Goal: Task Accomplishment & Management: Use online tool/utility

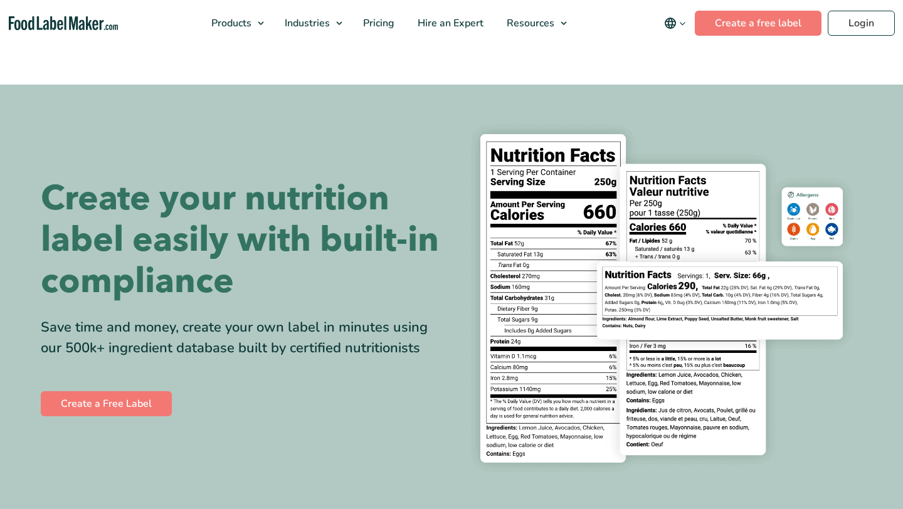
click at [77, 433] on div "Create your nutrition label easily with built-in compliance Save time and money…" at bounding box center [451, 298] width 821 height 367
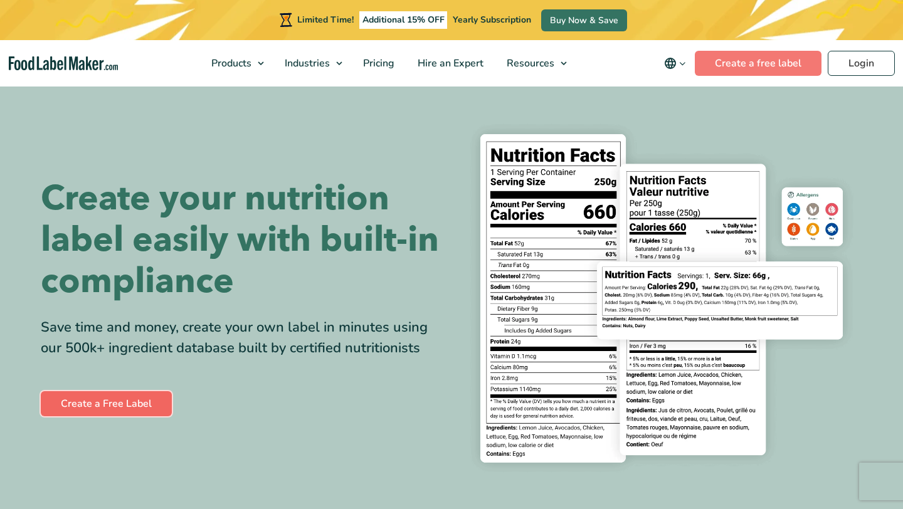
click at [90, 404] on link "Create a Free Label" at bounding box center [106, 403] width 131 height 25
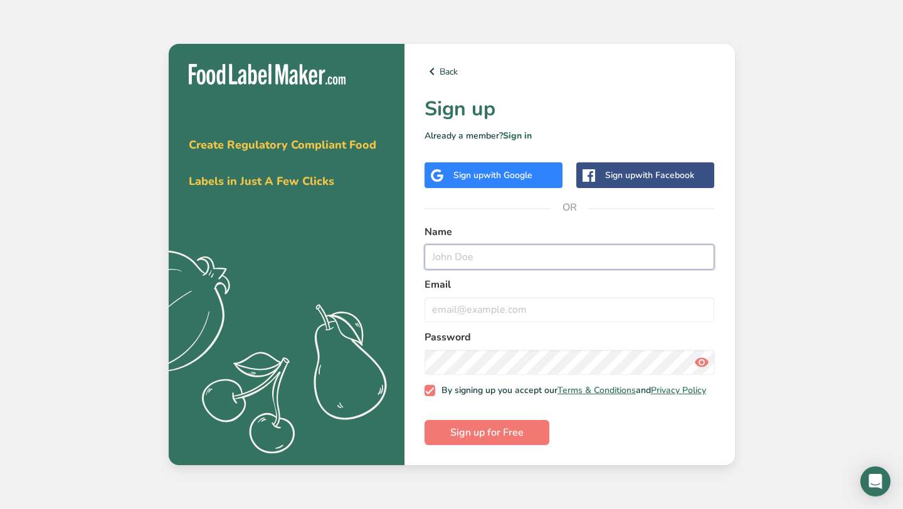
click at [424, 245] on input "text" at bounding box center [569, 256] width 290 height 25
type input "Annabel Healy"
click at [496, 323] on form "Name Annabel Healy Email Password By signing up you accept our Terms & Conditio…" at bounding box center [569, 334] width 290 height 221
click at [509, 300] on input "email" at bounding box center [569, 309] width 290 height 25
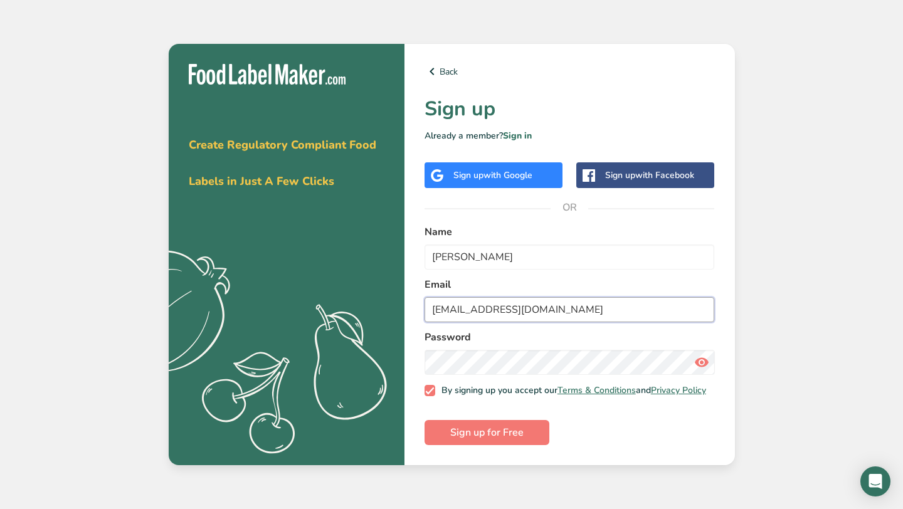
type input "annabelkhealy@loreto.sa.edu.au"
click at [511, 343] on div "Password" at bounding box center [569, 352] width 290 height 45
click at [505, 432] on span "Sign up for Free" at bounding box center [486, 432] width 73 height 15
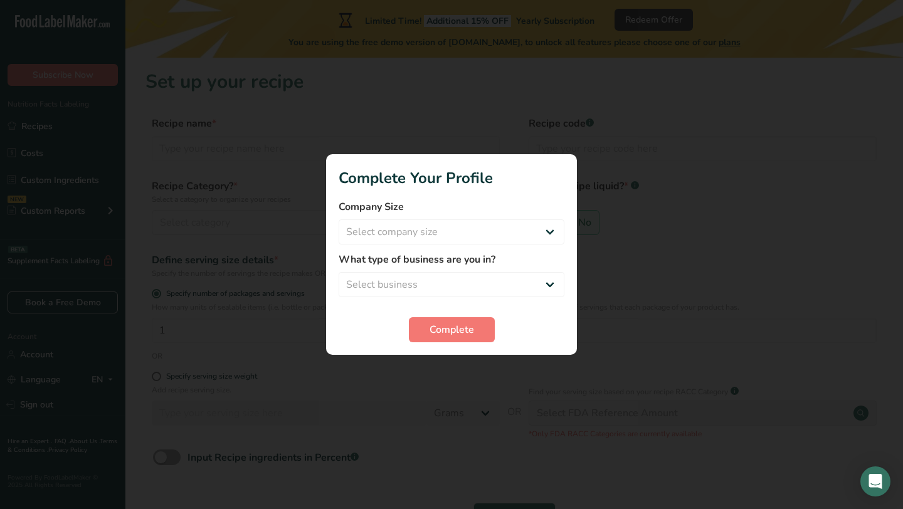
click at [550, 216] on div "Company Size Select company size Fewer than 10 Employees 10 to 50 Employees 51 …" at bounding box center [452, 221] width 226 height 45
click at [547, 227] on select "Select company size Fewer than 10 Employees 10 to 50 Employees 51 to 500 Employ…" at bounding box center [452, 231] width 226 height 25
select select "1"
click at [339, 219] on select "Select company size Fewer than 10 Employees 10 to 50 Employees 51 to 500 Employ…" at bounding box center [452, 231] width 226 height 25
click at [525, 273] on select "Select business Packaged Food Manufacturer Restaurant & Cafe Bakery Meal Plans …" at bounding box center [452, 284] width 226 height 25
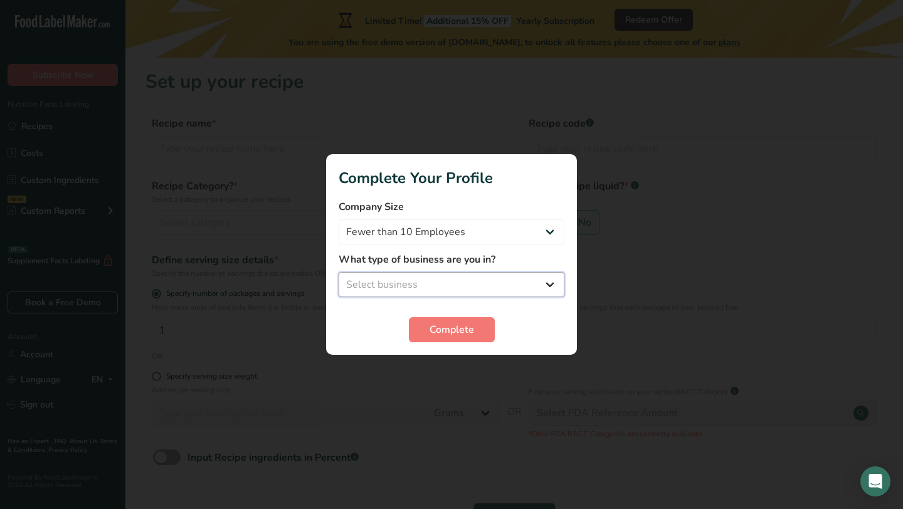
select select "5"
click at [339, 272] on select "Select business Packaged Food Manufacturer Restaurant & Cafe Bakery Meal Plans …" at bounding box center [452, 284] width 226 height 25
click at [480, 322] on button "Complete" at bounding box center [452, 329] width 86 height 25
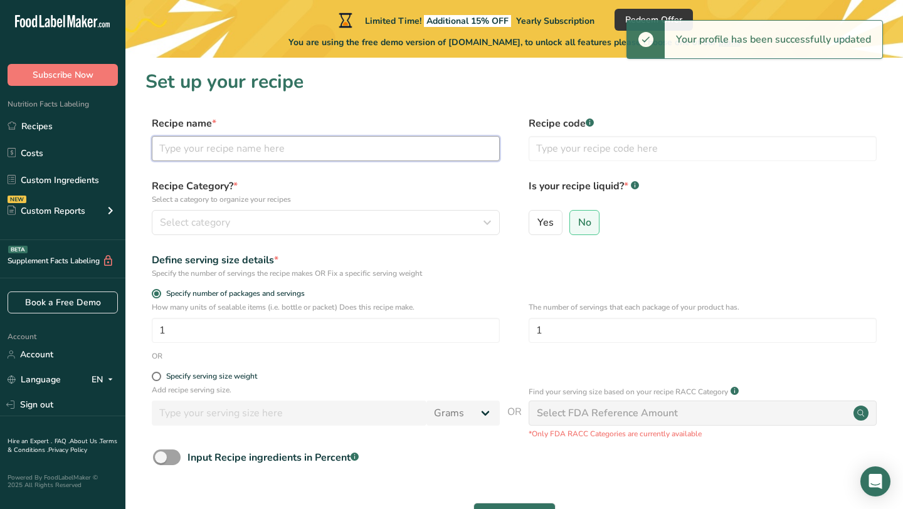
click at [290, 150] on input "text" at bounding box center [326, 148] width 348 height 25
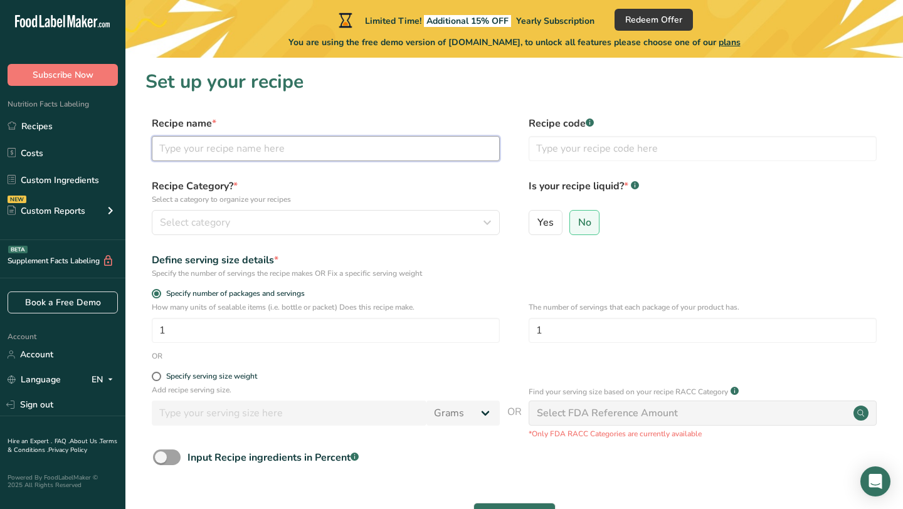
type input "S"
type input "Purely Smoothie"
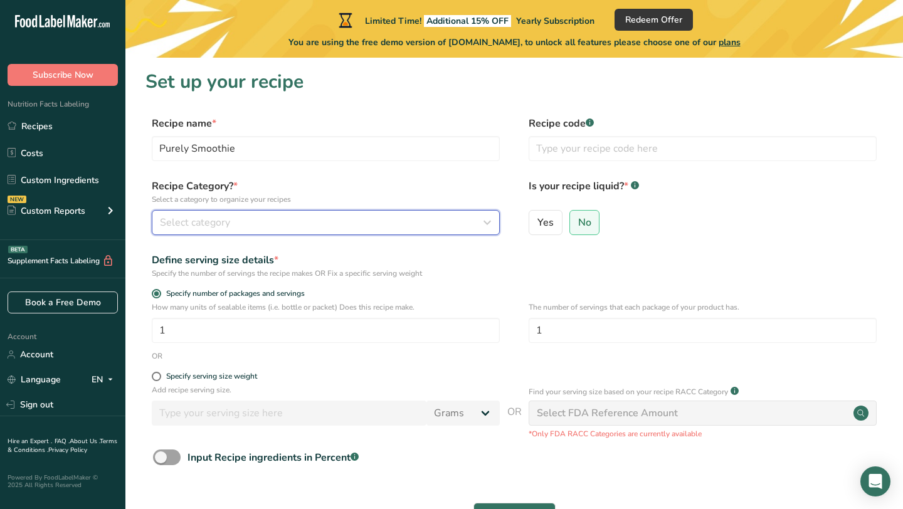
click at [342, 218] on div "Select category" at bounding box center [322, 222] width 324 height 15
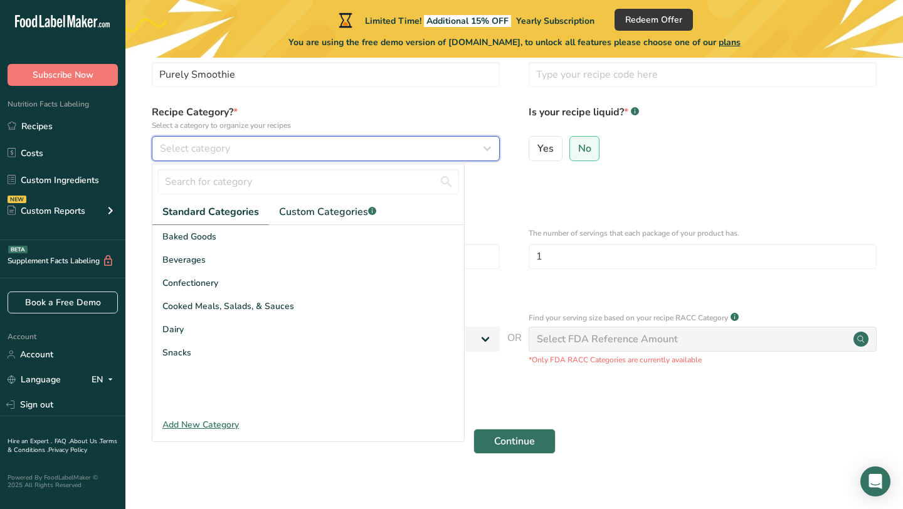
scroll to position [71, 0]
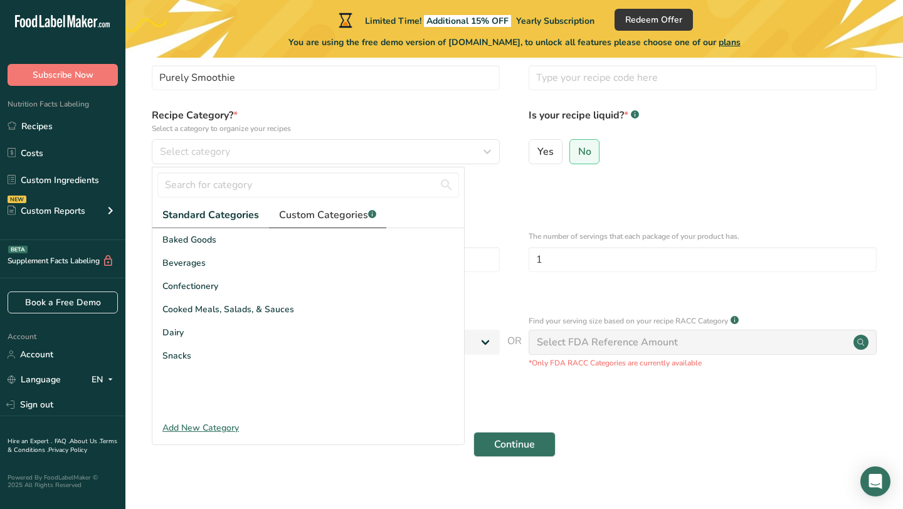
click at [330, 217] on span "Custom Categories .a-a{fill:#347362;}.b-a{fill:#fff;}" at bounding box center [327, 214] width 97 height 15
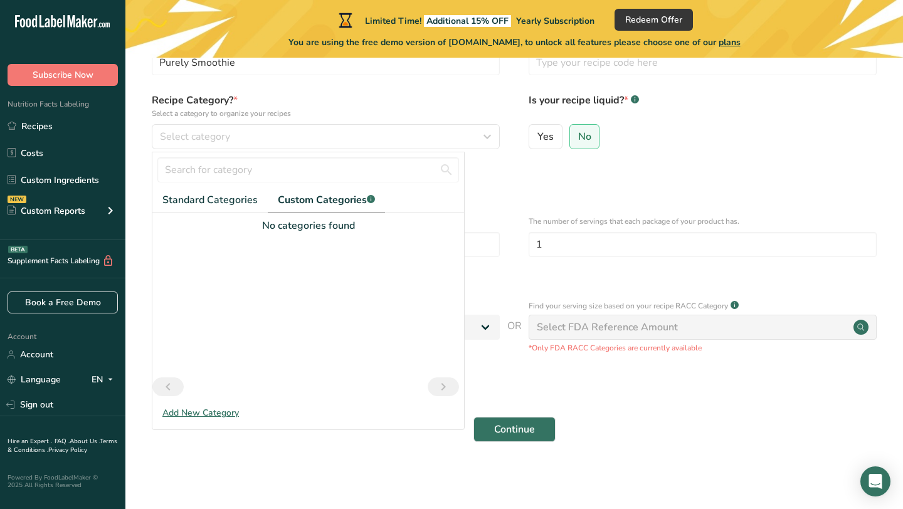
scroll to position [87, 0]
click at [476, 69] on input "Purely Smoothie" at bounding box center [326, 62] width 348 height 25
